Goal: Information Seeking & Learning: Learn about a topic

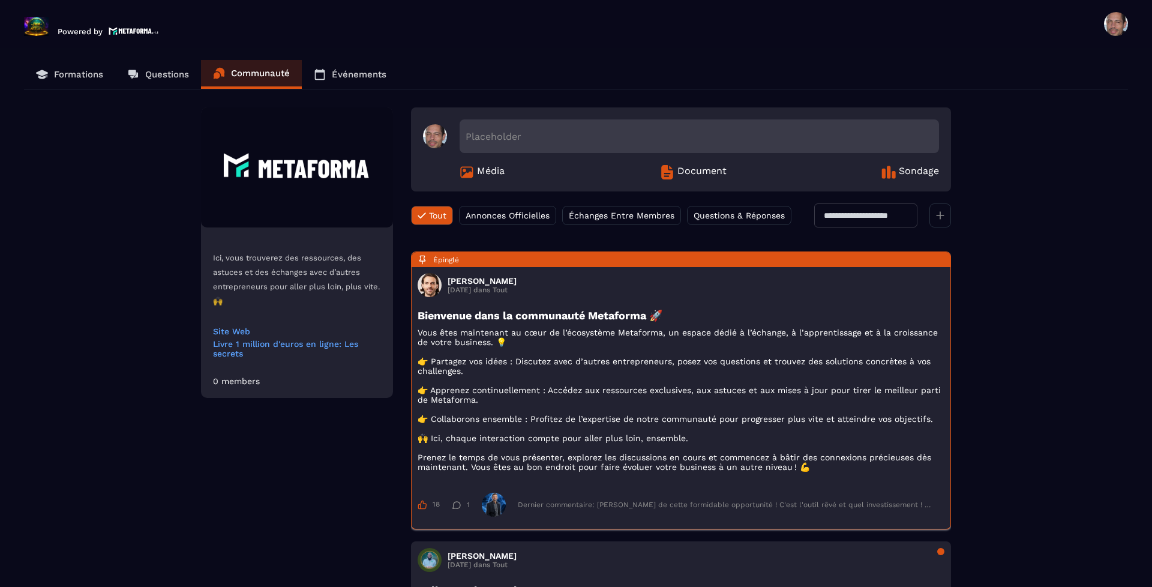
click at [515, 284] on h3 "[PERSON_NAME]" at bounding box center [481, 281] width 69 height 10
click at [339, 70] on p "Événements" at bounding box center [359, 74] width 55 height 11
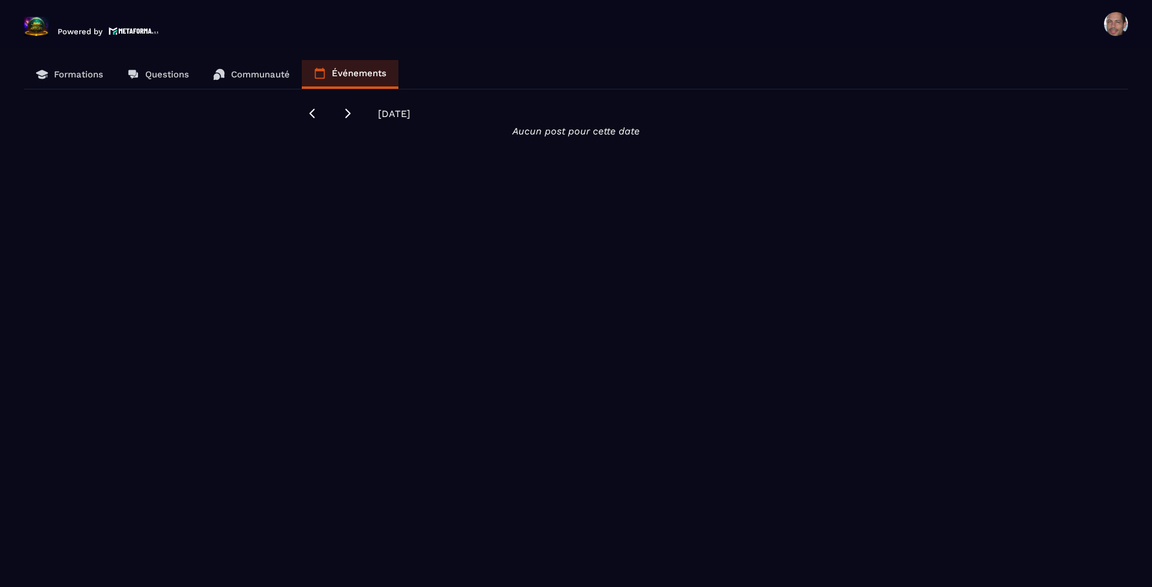
click at [185, 69] on p "Questions" at bounding box center [167, 74] width 44 height 11
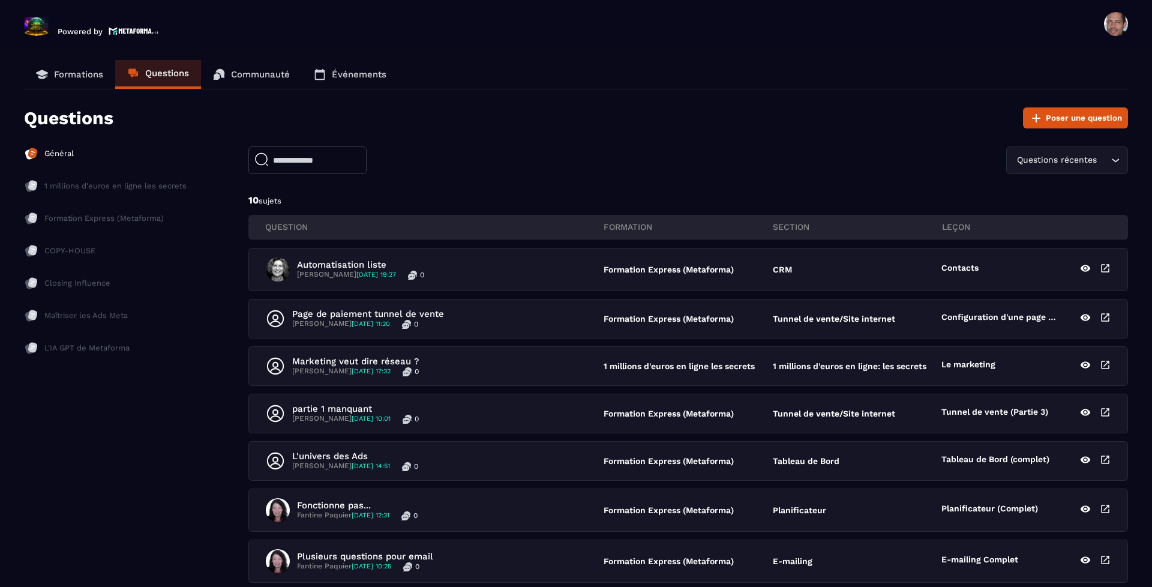
click at [87, 79] on p "Formations" at bounding box center [78, 74] width 49 height 11
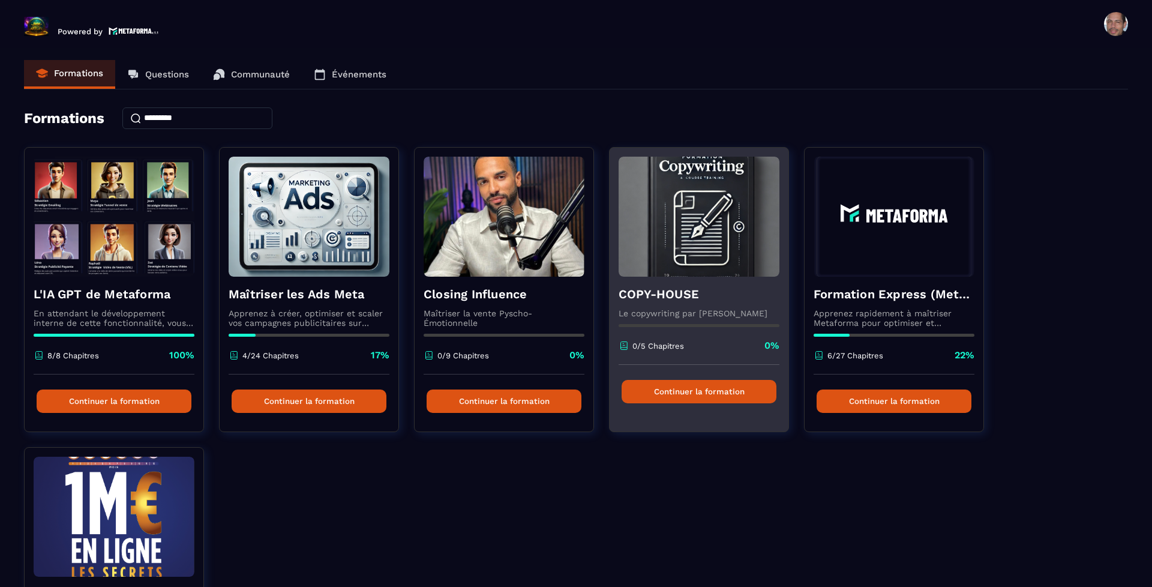
click at [736, 368] on div "Continuer la formation" at bounding box center [698, 391] width 179 height 53
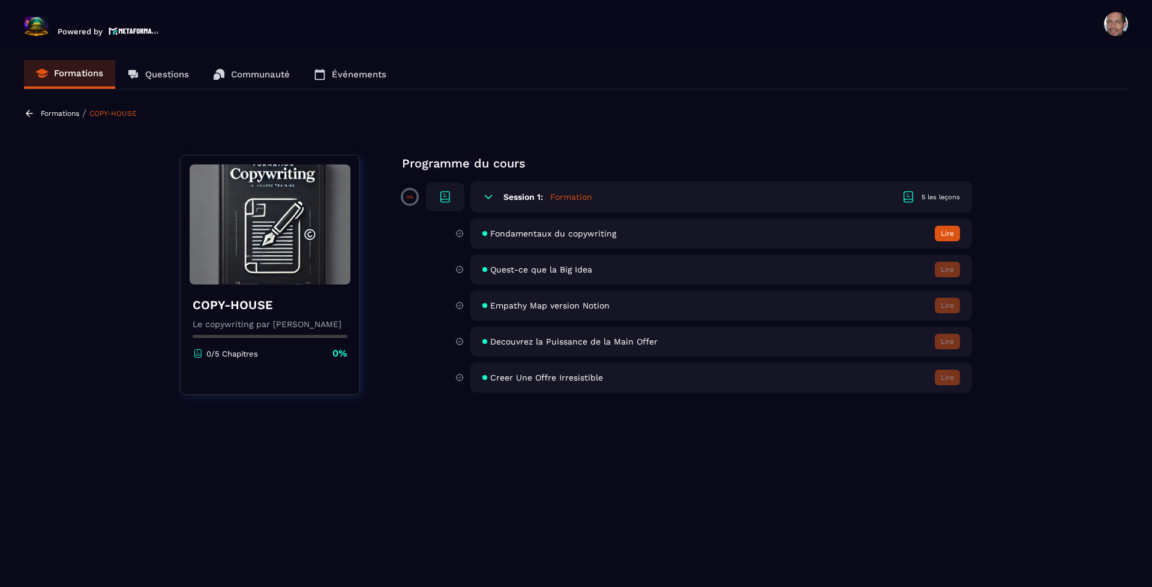
click at [946, 233] on button "Lire" at bounding box center [946, 234] width 25 height 16
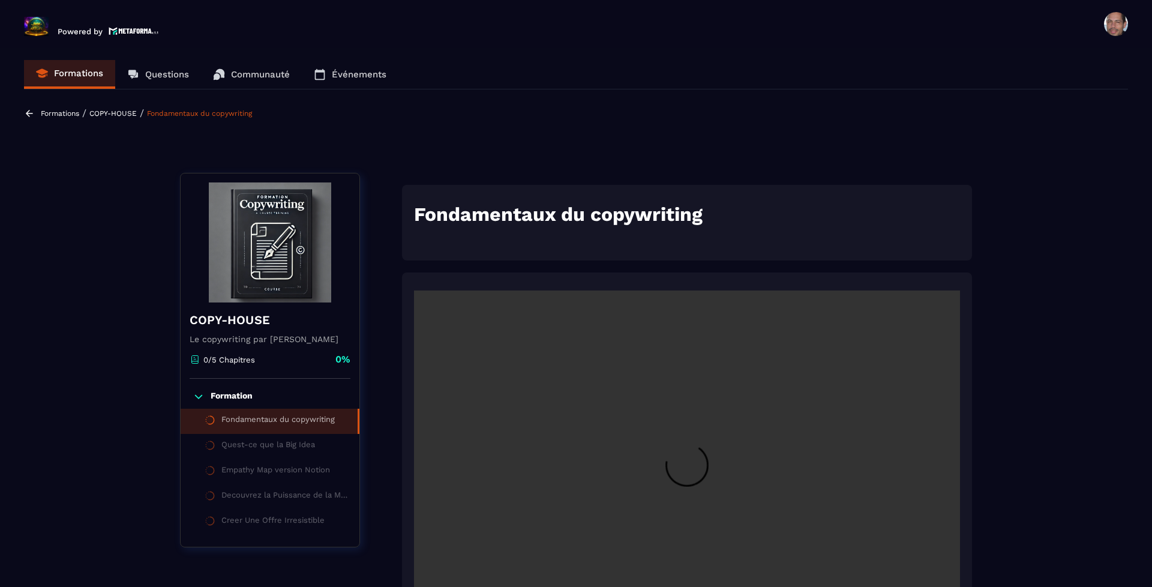
scroll to position [5, 0]
